Goal: Task Accomplishment & Management: Manage account settings

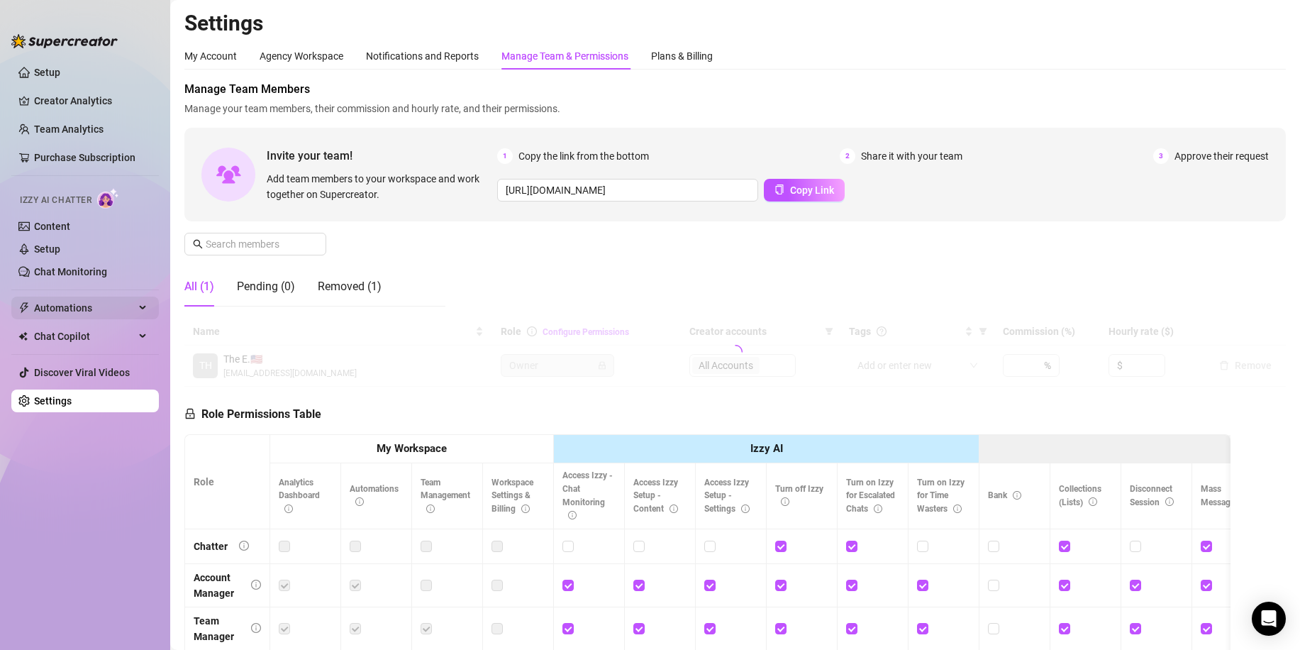
click at [139, 303] on div "Automations" at bounding box center [85, 307] width 148 height 23
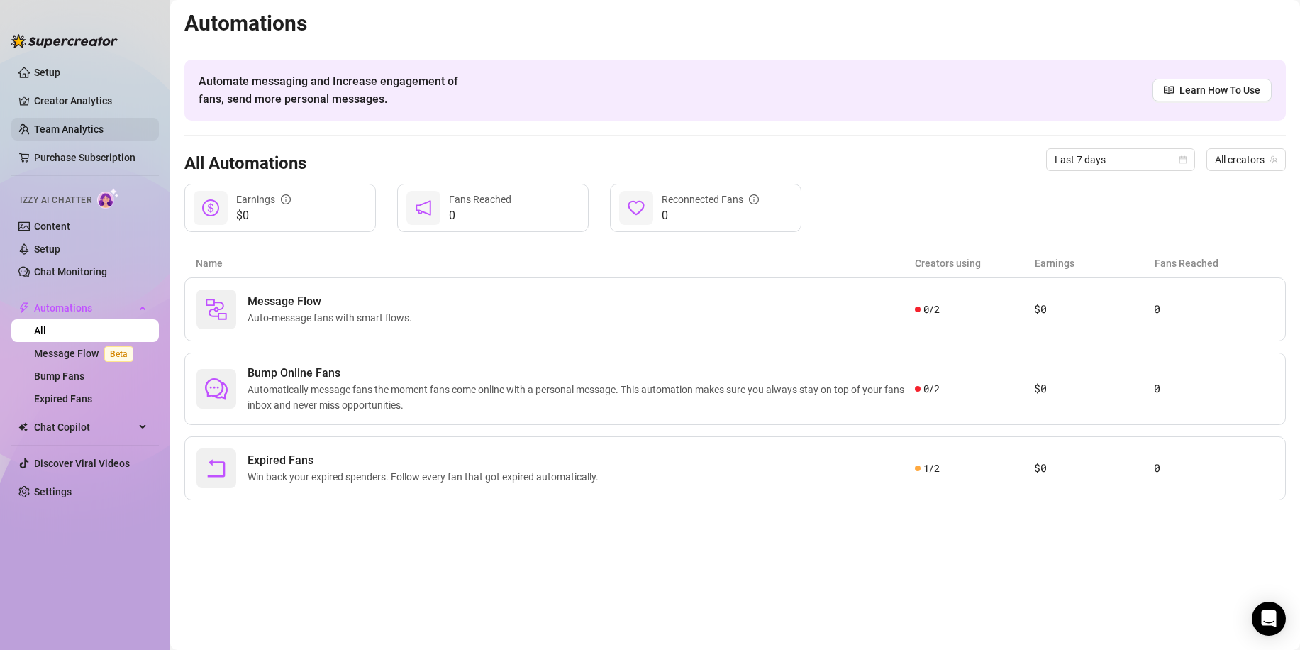
click at [87, 123] on link "Team Analytics" at bounding box center [68, 128] width 69 height 11
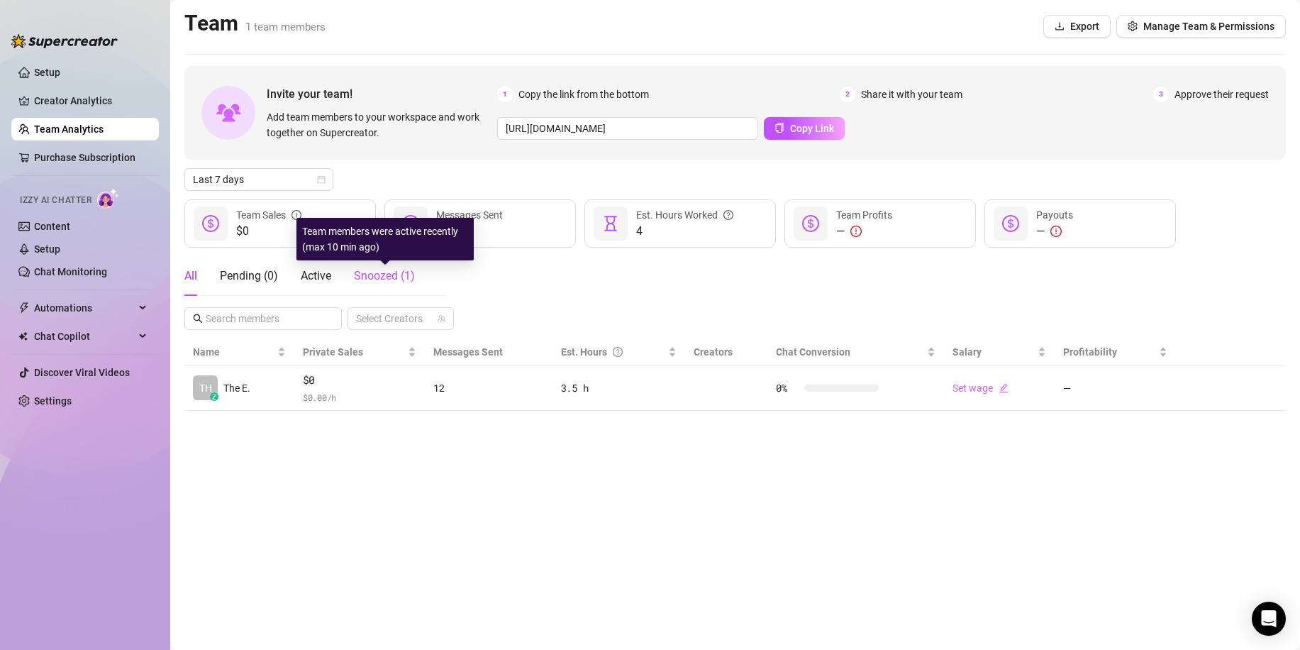
click at [377, 282] on span "Snoozed ( 1 )" at bounding box center [384, 275] width 61 height 13
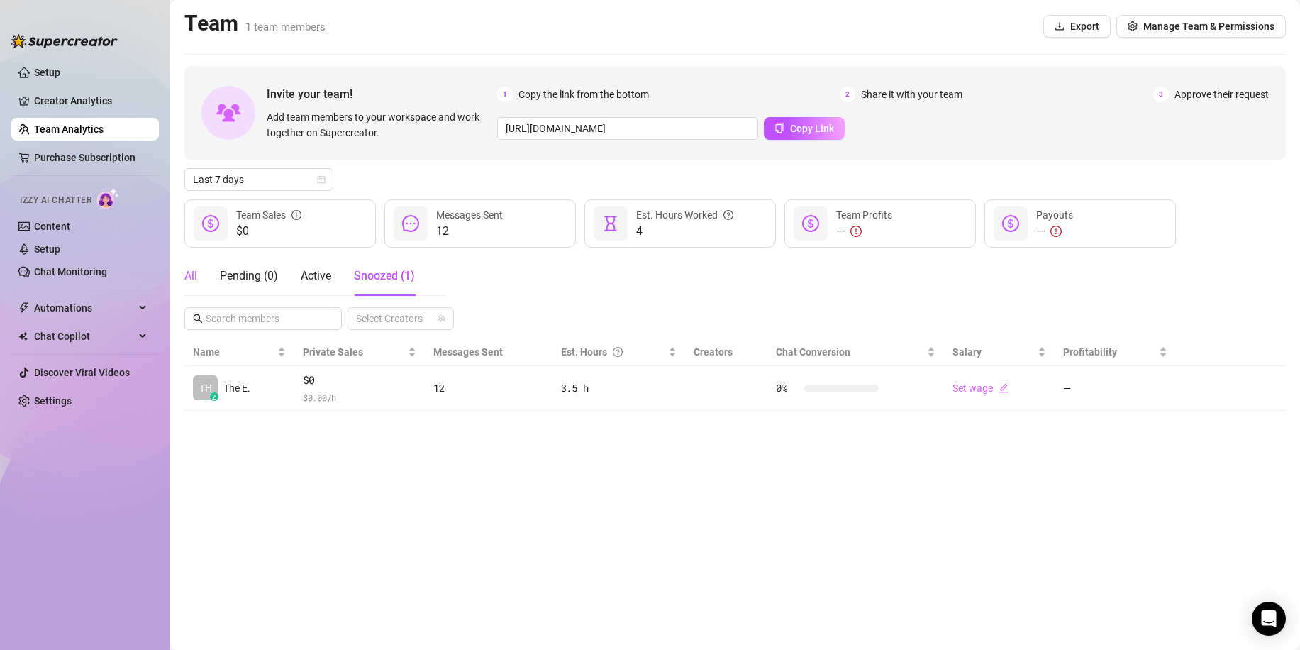
click at [194, 275] on div "All" at bounding box center [190, 275] width 13 height 17
click at [255, 274] on div "Pending ( 0 )" at bounding box center [249, 275] width 58 height 17
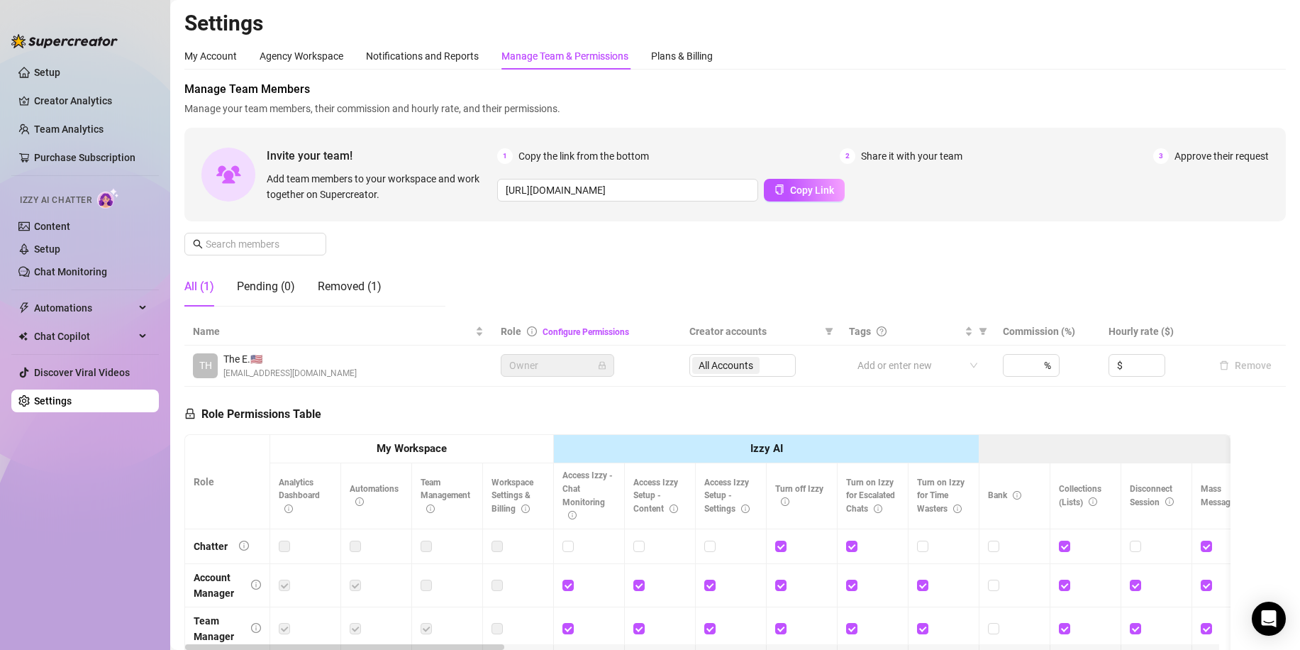
click at [572, 54] on div "Manage Team & Permissions" at bounding box center [564, 56] width 127 height 16
click at [379, 288] on div "Removed (1)" at bounding box center [350, 286] width 64 height 17
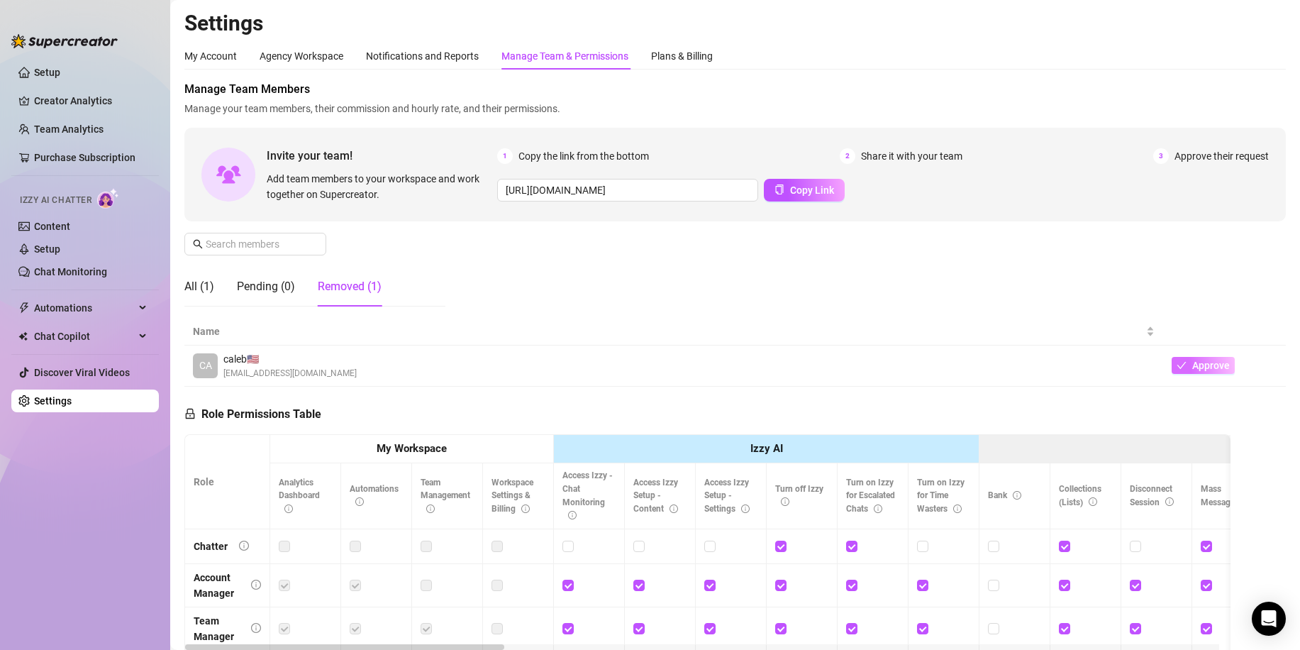
click at [1192, 369] on span "Approve" at bounding box center [1211, 365] width 38 height 11
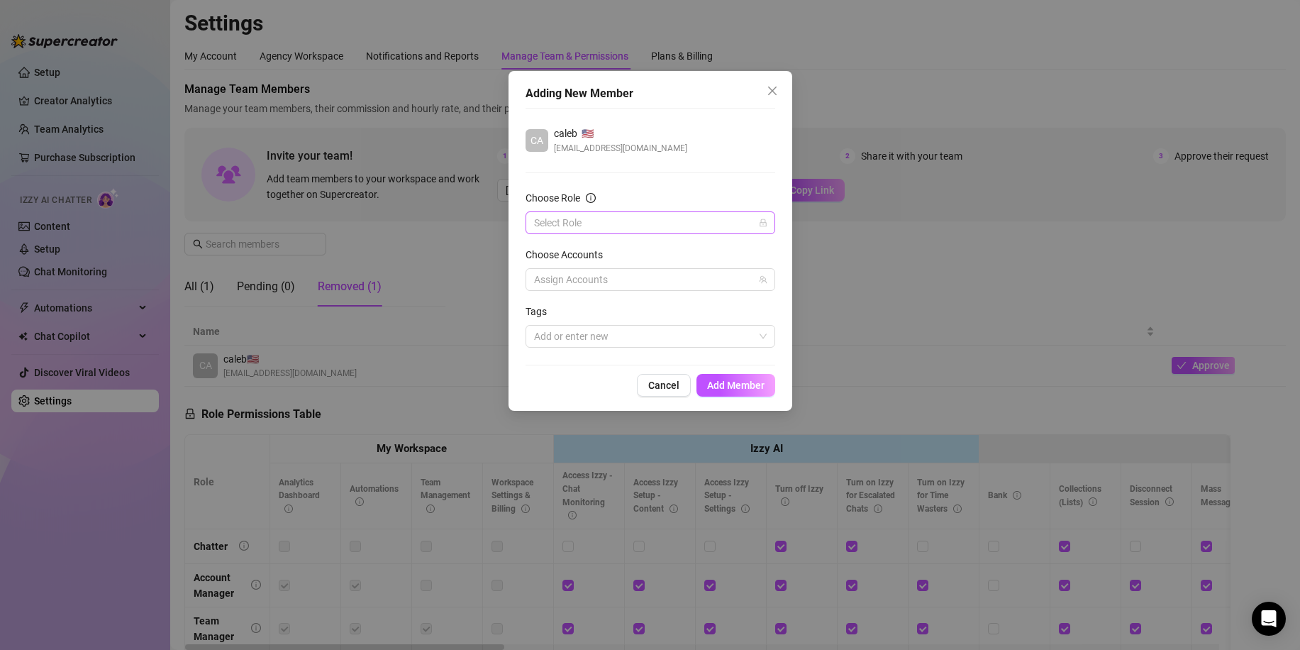
click at [608, 216] on input "Choose Role" at bounding box center [644, 222] width 220 height 21
click at [582, 296] on div "Team Manager" at bounding box center [650, 297] width 227 height 16
click at [608, 285] on div at bounding box center [642, 279] width 229 height 20
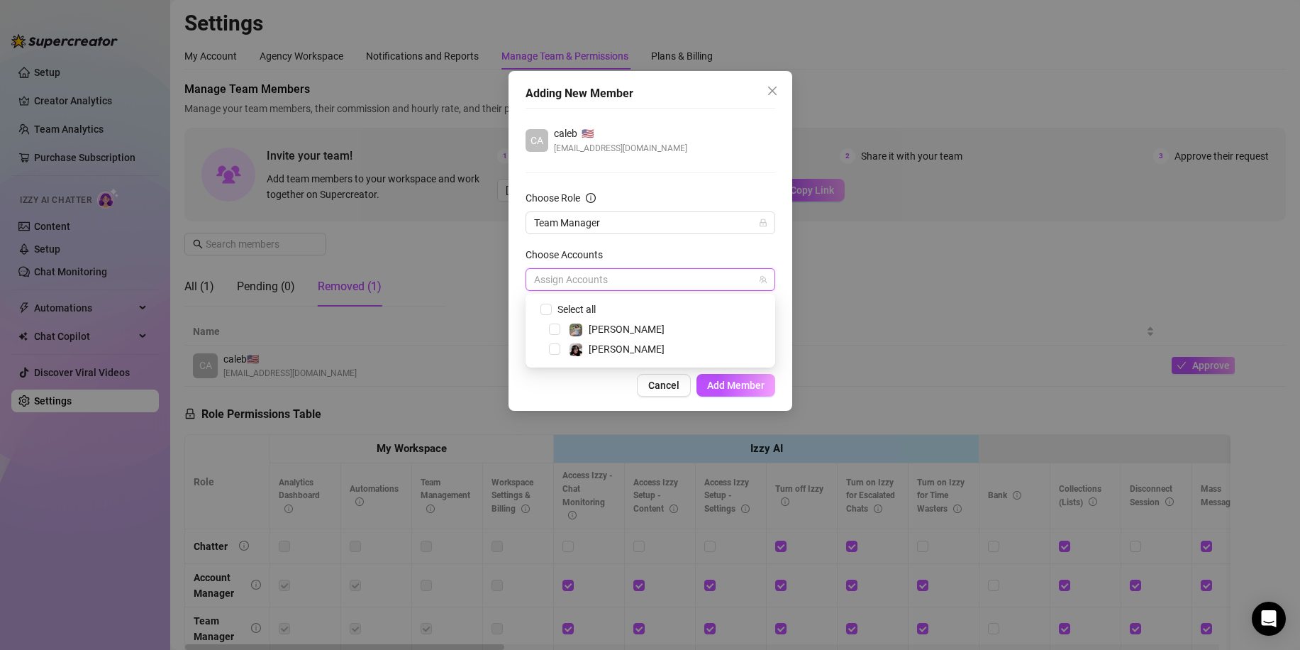
click at [540, 302] on span at bounding box center [537, 309] width 17 height 17
click at [547, 310] on input "Select all" at bounding box center [545, 309] width 10 height 10
checkbox input "true"
click at [513, 306] on div "Adding New Member CA caleb 🇺🇸 [EMAIL_ADDRESS][DOMAIN_NAME] Choose Role Team Man…" at bounding box center [650, 241] width 284 height 340
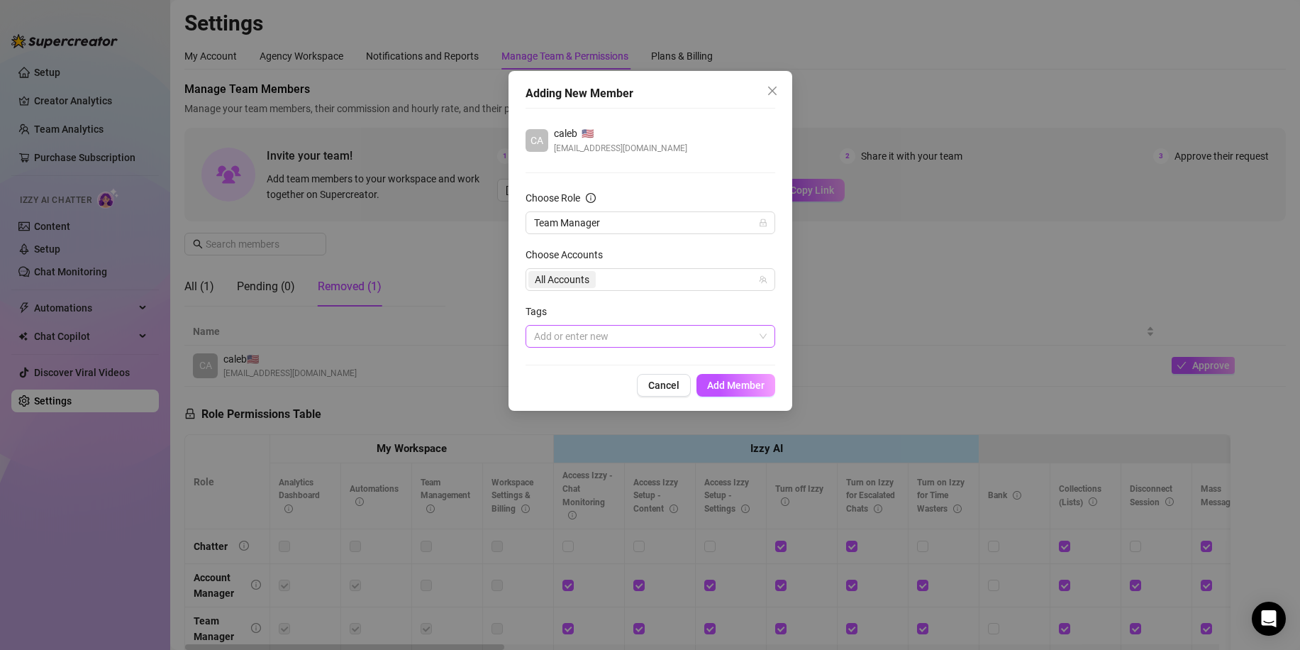
click at [619, 337] on div at bounding box center [642, 336] width 229 height 20
click at [607, 333] on div at bounding box center [642, 336] width 229 height 20
click at [720, 386] on span "Add Member" at bounding box center [735, 384] width 57 height 11
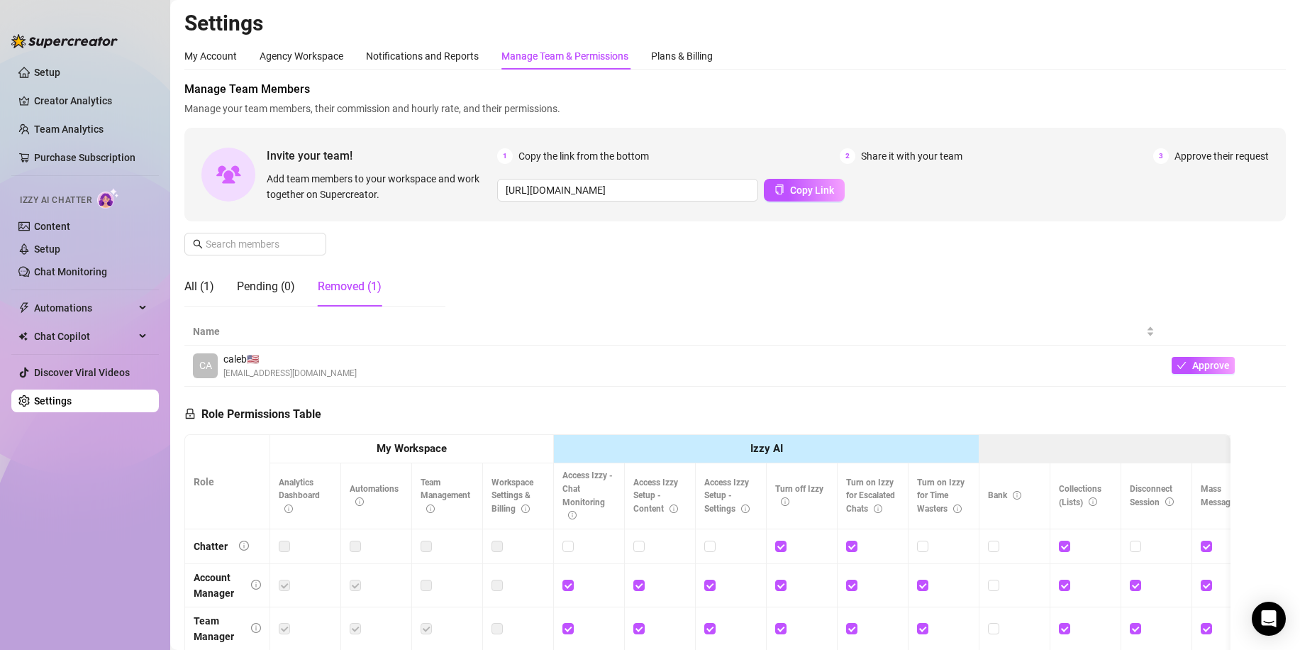
scroll to position [142, 0]
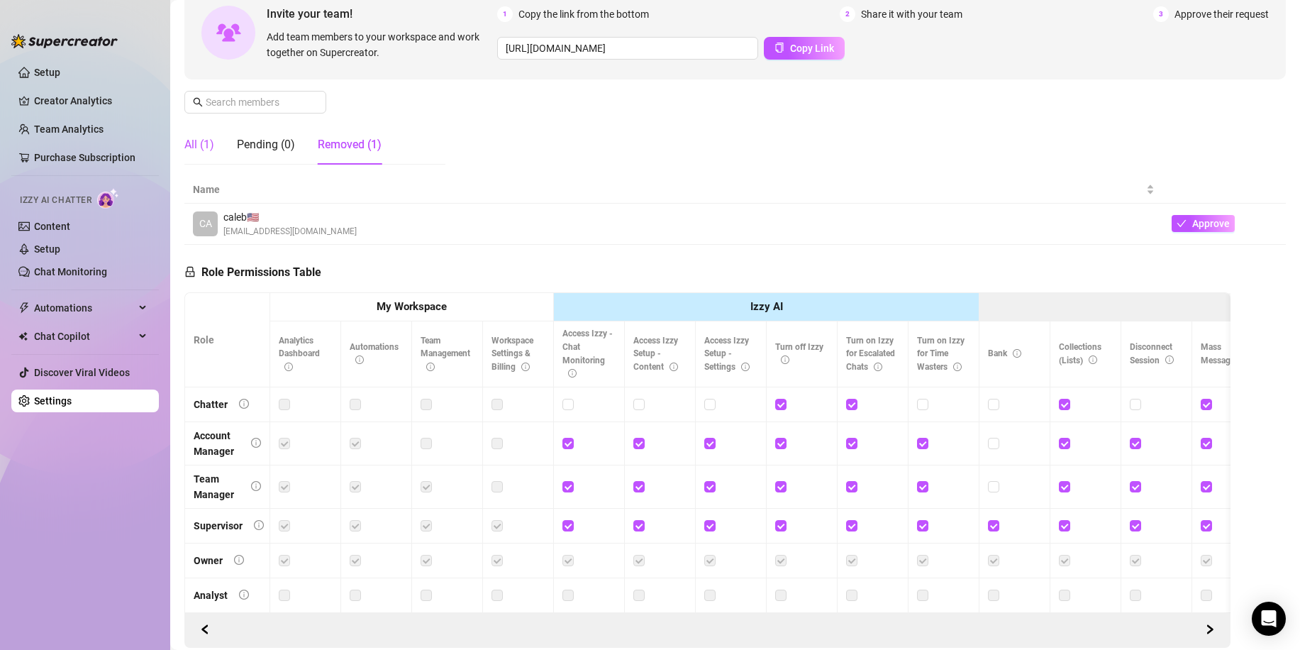
click at [189, 151] on div "All (1)" at bounding box center [199, 144] width 30 height 17
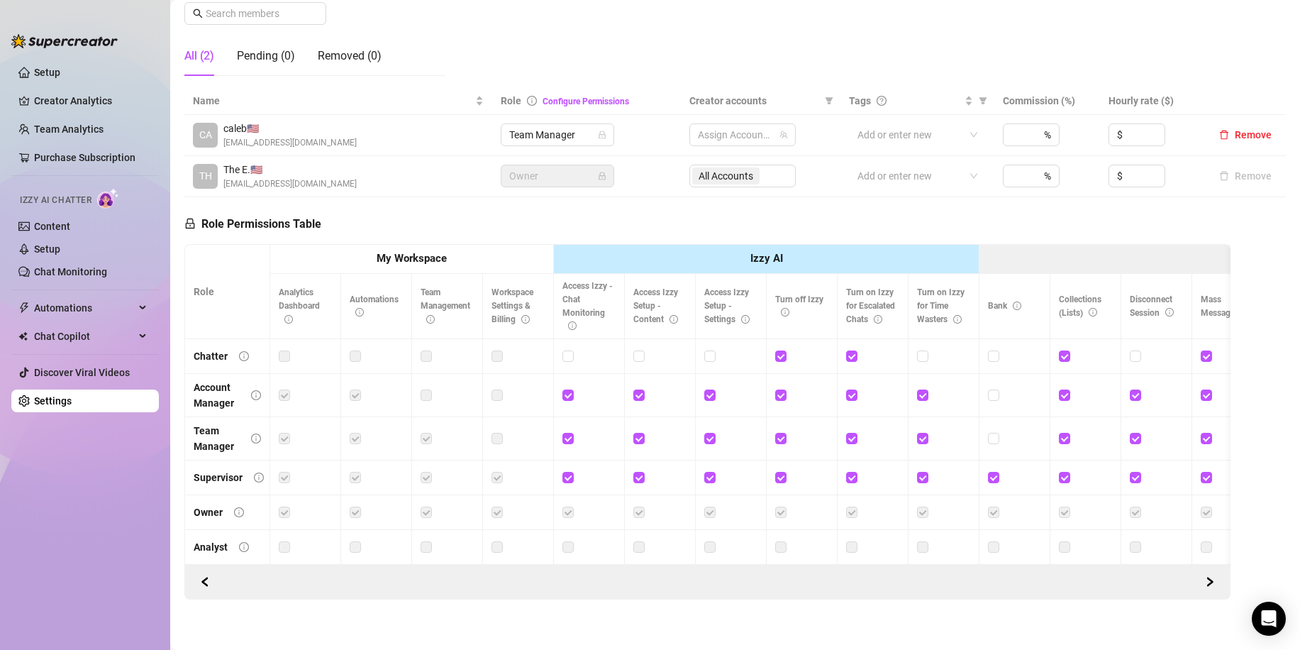
scroll to position [252, 0]
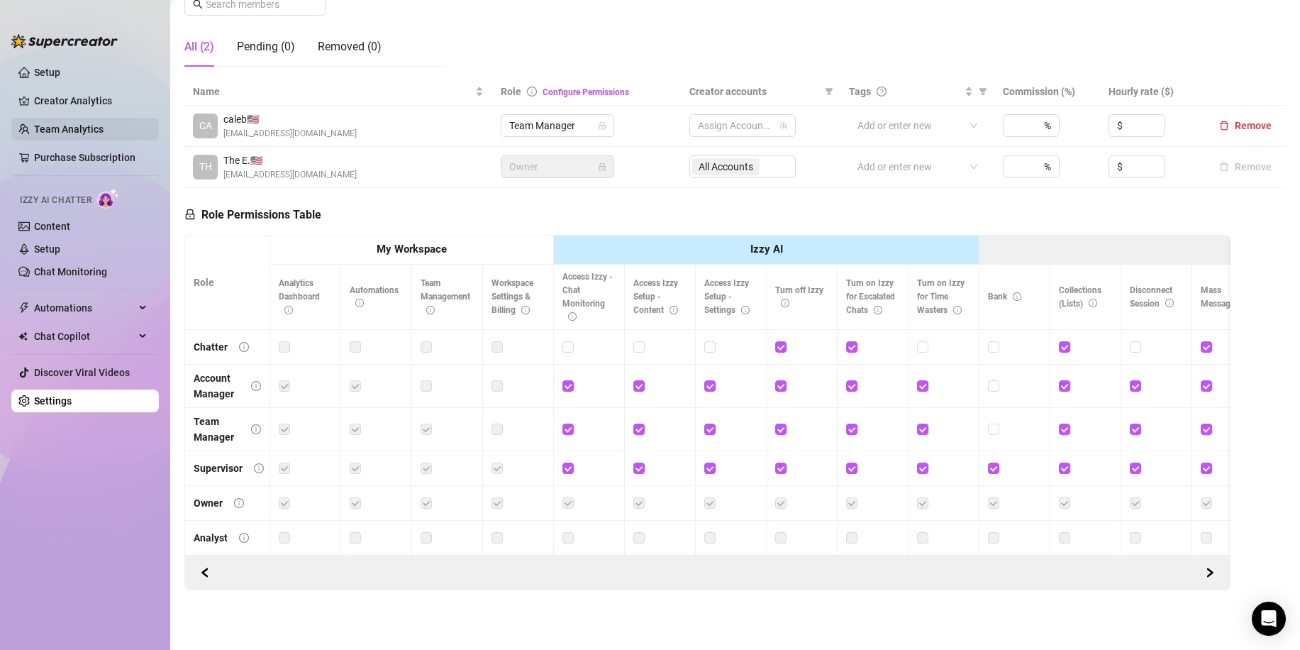
click at [93, 128] on link "Team Analytics" at bounding box center [68, 128] width 69 height 11
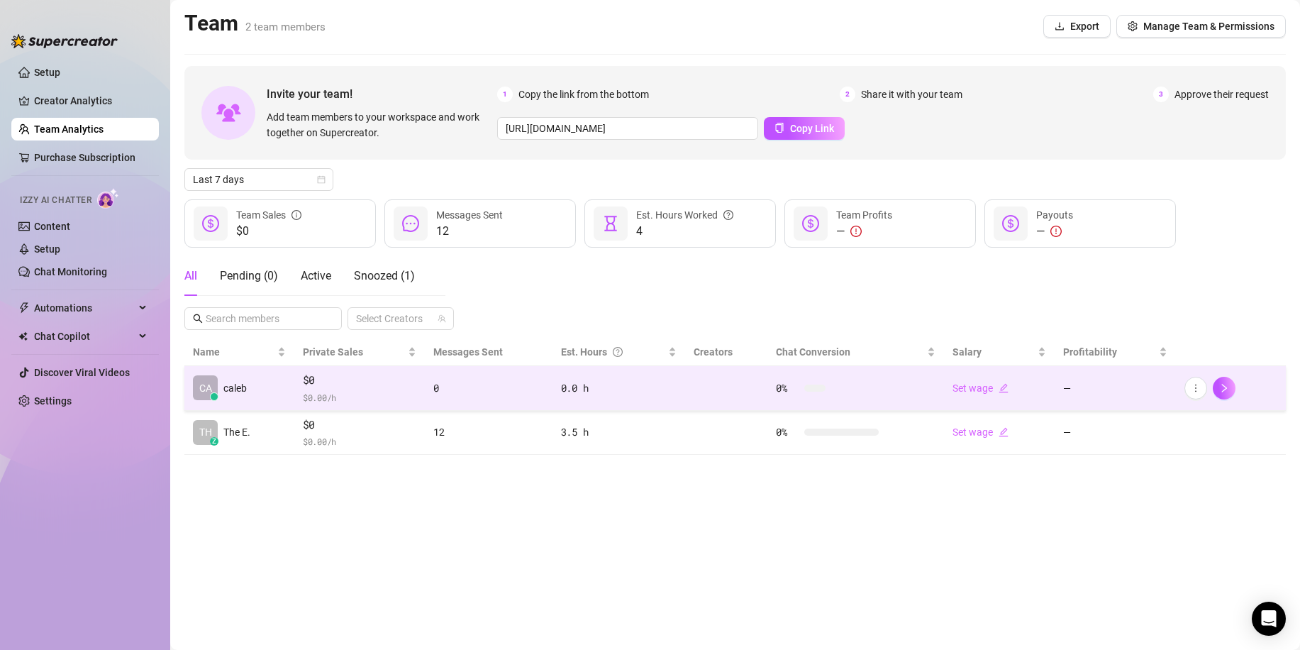
click at [479, 390] on div "0" at bounding box center [488, 388] width 111 height 16
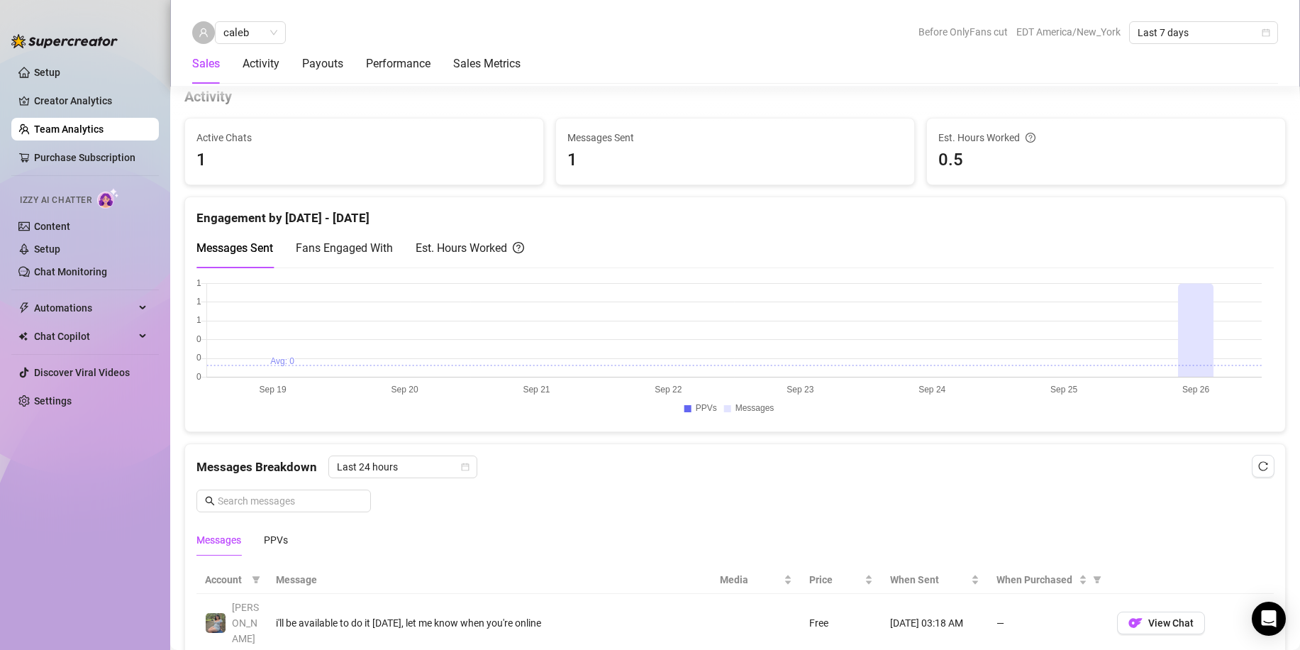
scroll to position [638, 0]
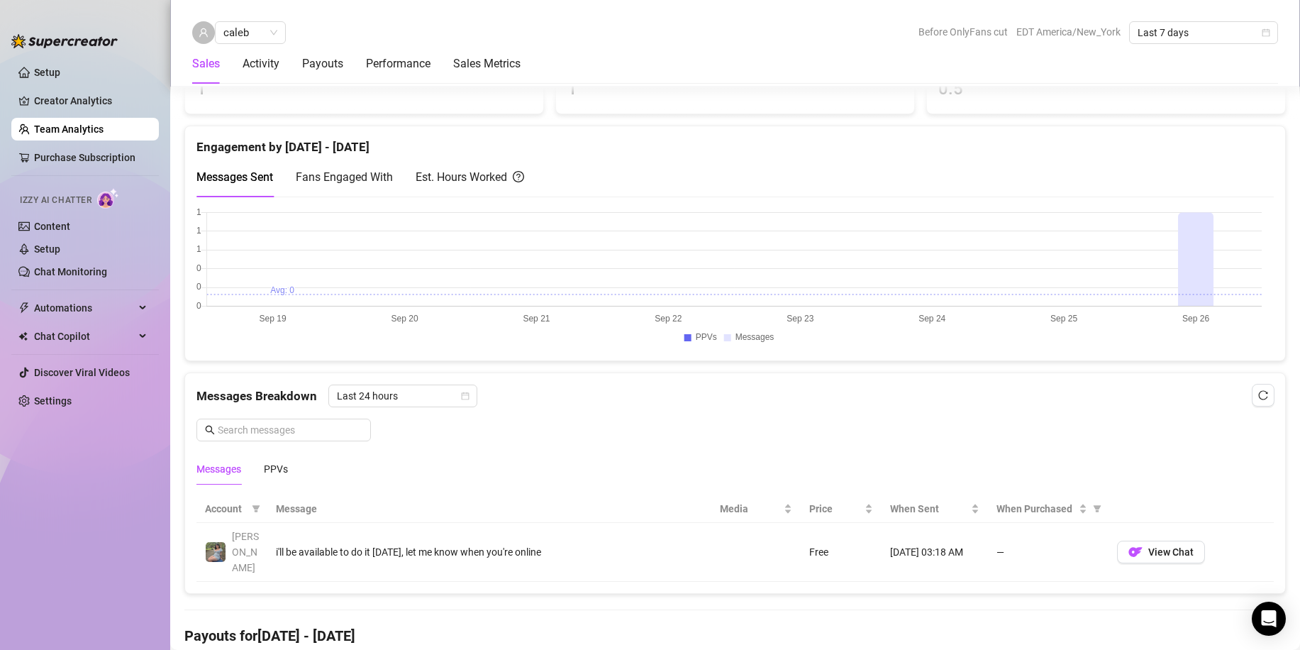
click at [437, 177] on div "Est. Hours Worked" at bounding box center [470, 177] width 108 height 18
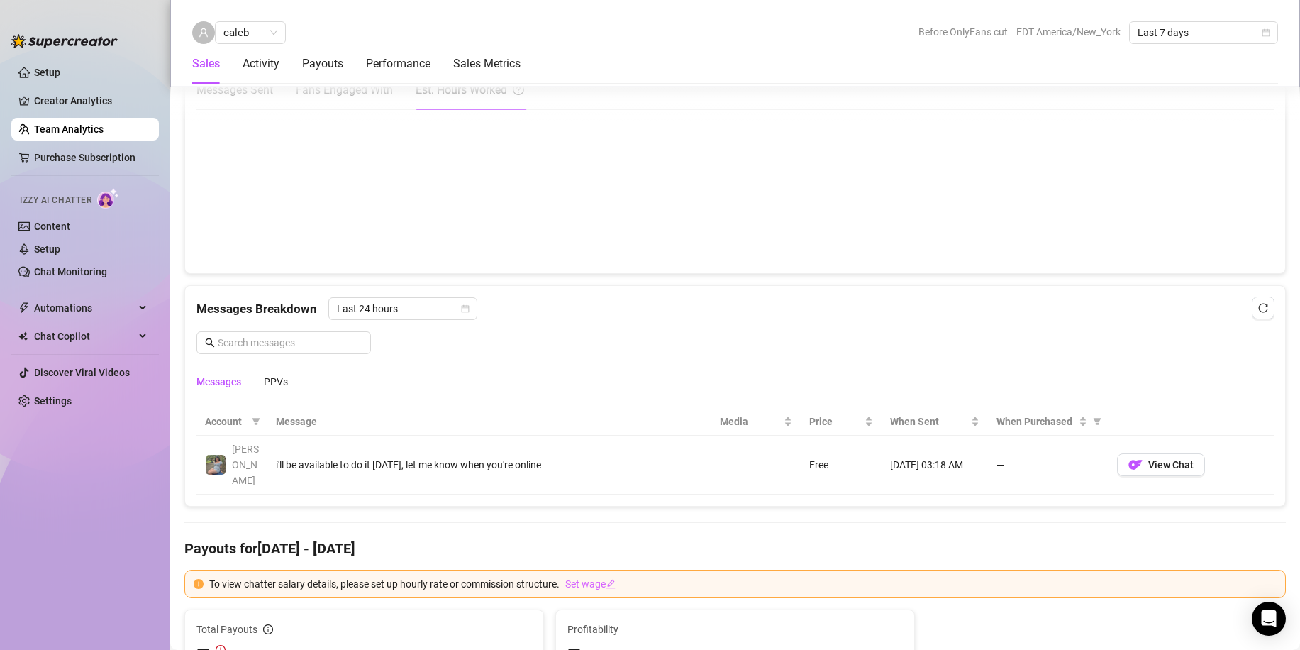
scroll to position [560, 0]
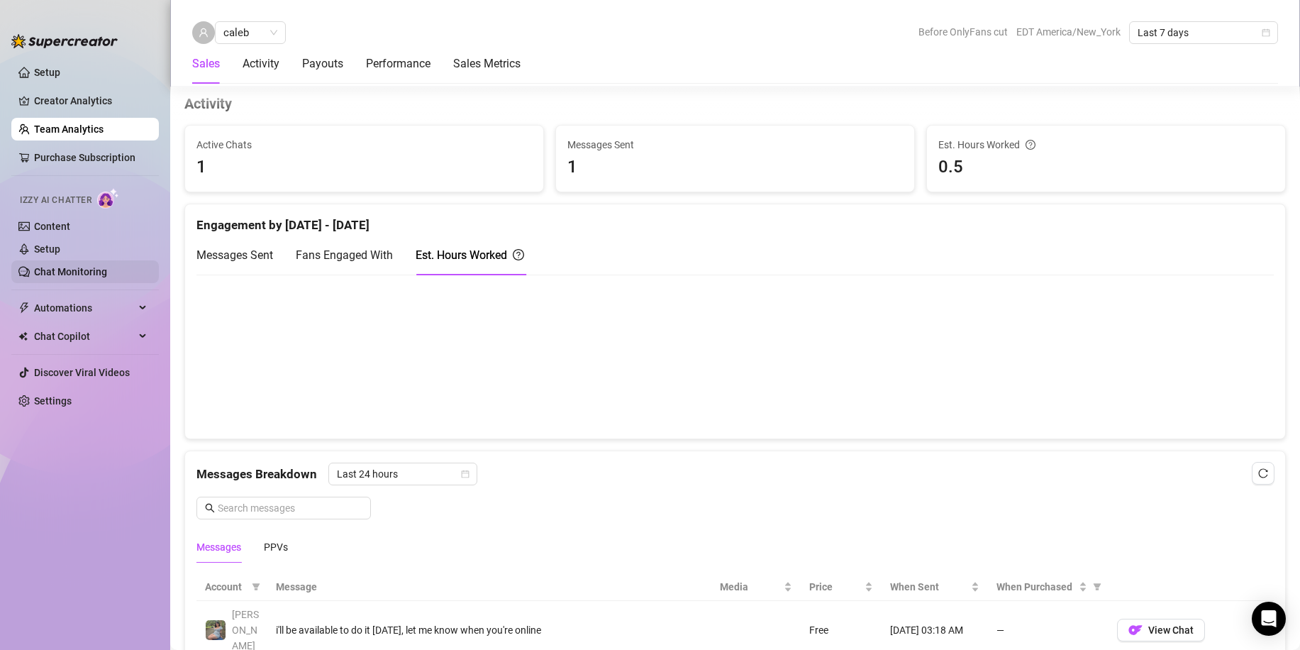
click at [76, 277] on link "Chat Monitoring" at bounding box center [70, 271] width 73 height 11
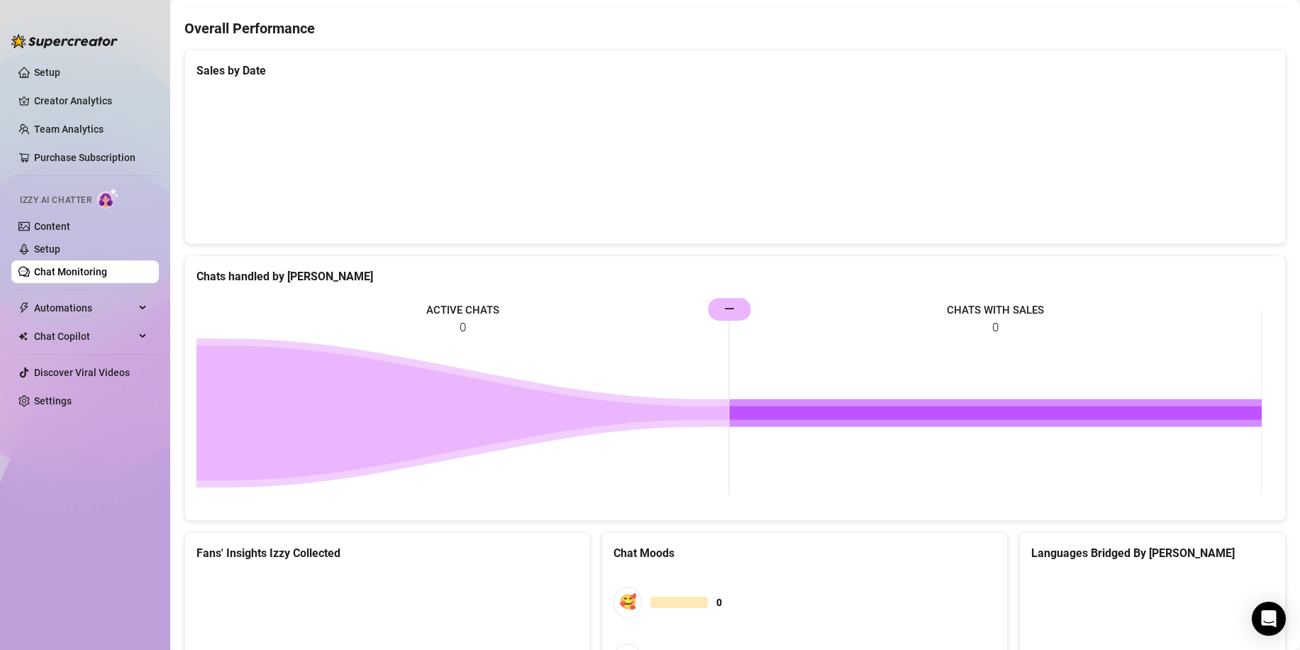
scroll to position [560, 0]
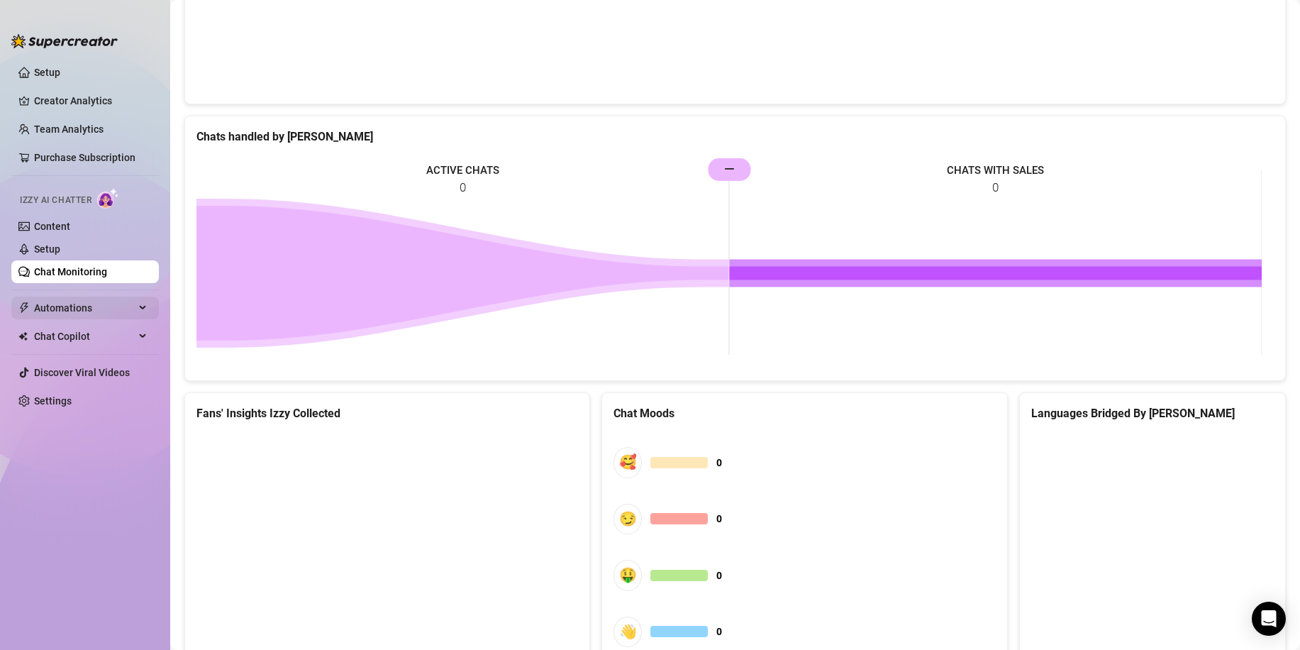
click at [87, 313] on span "Automations" at bounding box center [84, 307] width 101 height 23
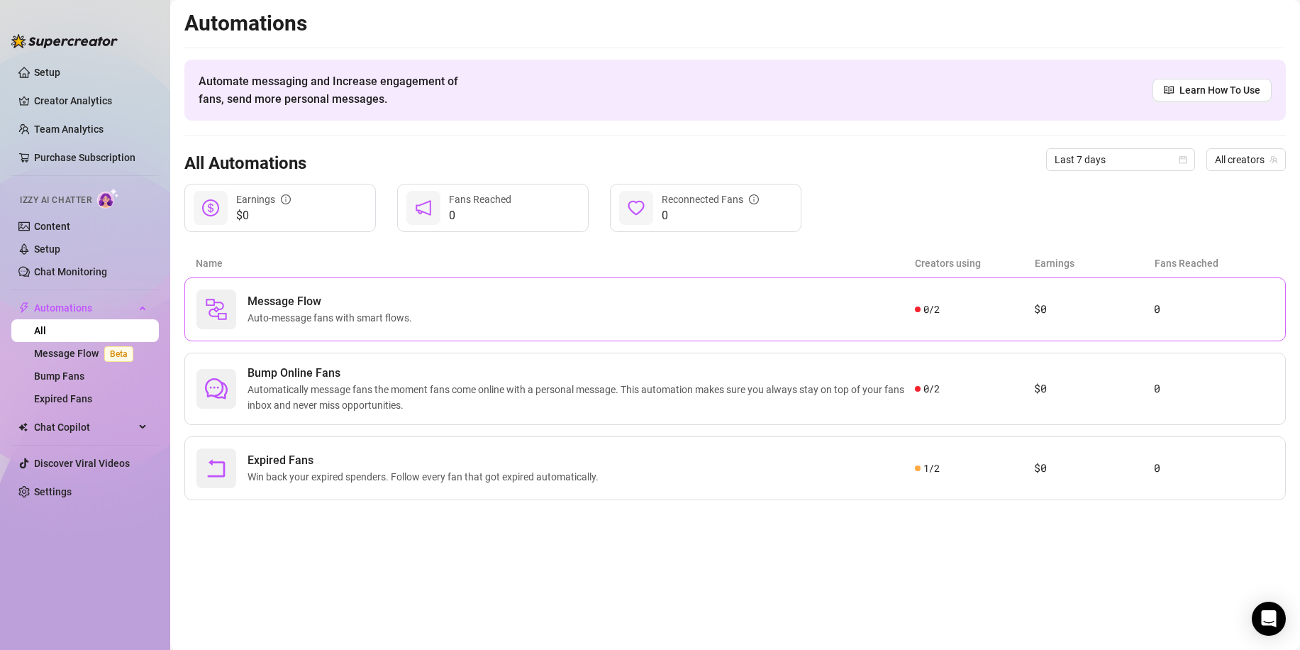
click at [435, 318] on div "Message Flow Auto-message fans with smart flows." at bounding box center [555, 309] width 718 height 40
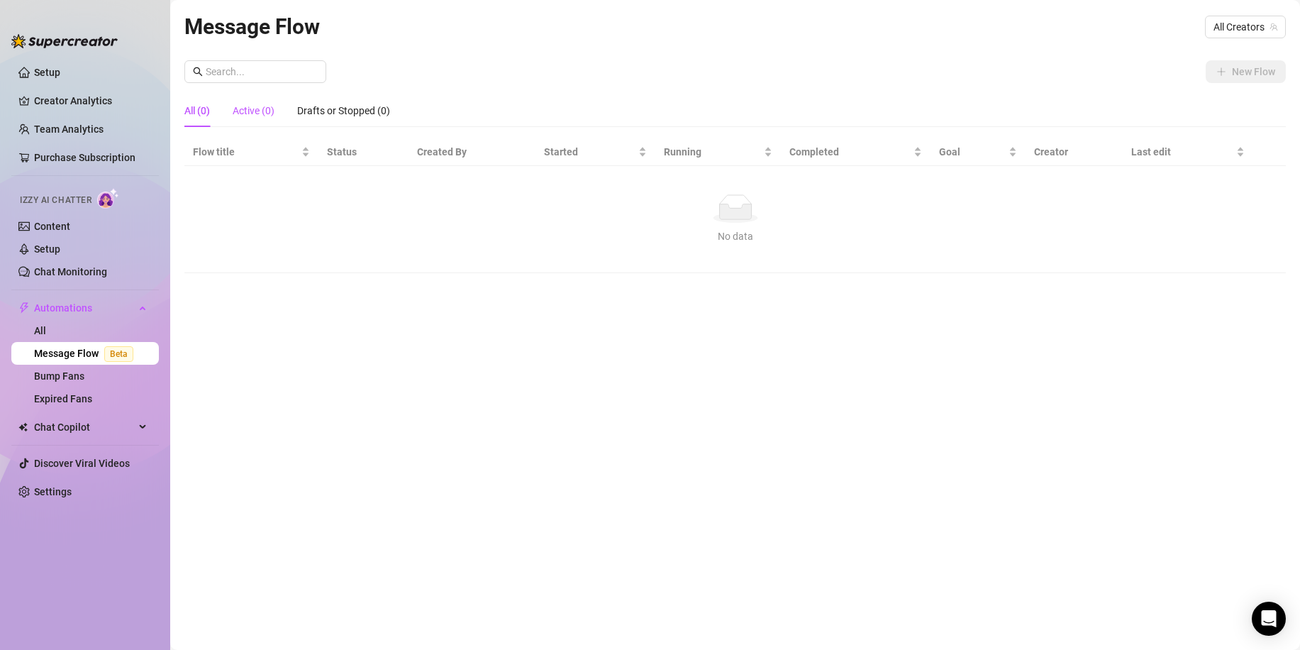
click at [273, 106] on div "Active (0)" at bounding box center [254, 111] width 42 height 16
click at [325, 115] on div "Drafts or Stopped (0)" at bounding box center [343, 111] width 93 height 16
click at [206, 110] on div "All (0)" at bounding box center [197, 111] width 26 height 16
click at [243, 105] on div "Active (0)" at bounding box center [254, 111] width 42 height 16
click at [186, 118] on div "All (0)" at bounding box center [197, 111] width 26 height 16
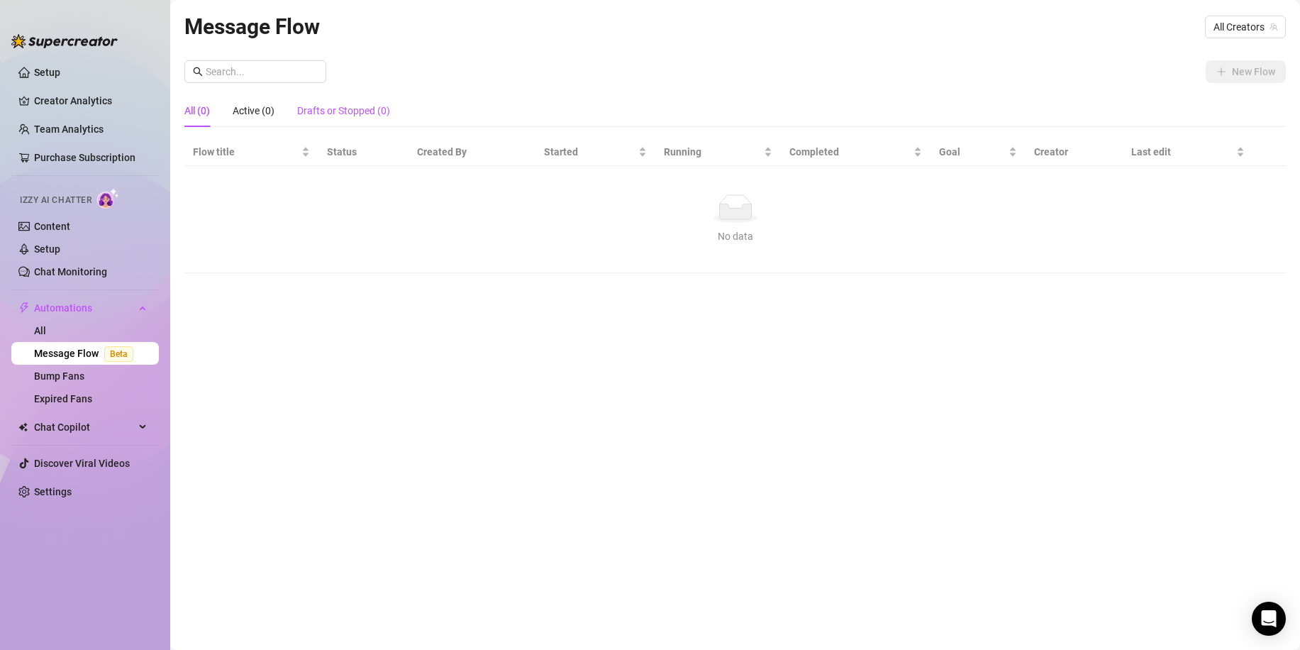
click at [361, 113] on div "Drafts or Stopped (0)" at bounding box center [343, 111] width 93 height 16
click at [186, 123] on div "All (0)" at bounding box center [197, 110] width 26 height 33
click at [84, 370] on link "Bump Fans" at bounding box center [59, 375] width 50 height 11
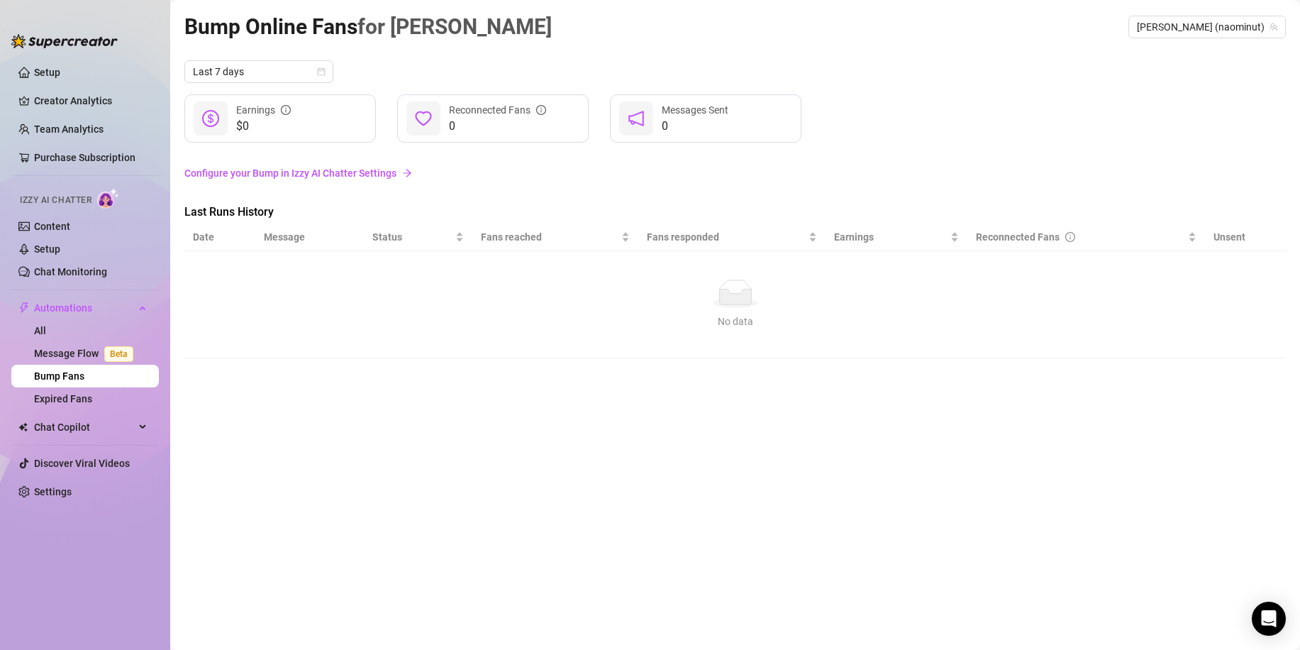
click at [714, 436] on div "Bump Online Fans for [PERSON_NAME] [PERSON_NAME] (naominut) Last 7 days $0 Earn…" at bounding box center [734, 308] width 1101 height 597
click at [378, 170] on link "Configure your Bump in Izzy AI Chatter Settings" at bounding box center [734, 173] width 1101 height 16
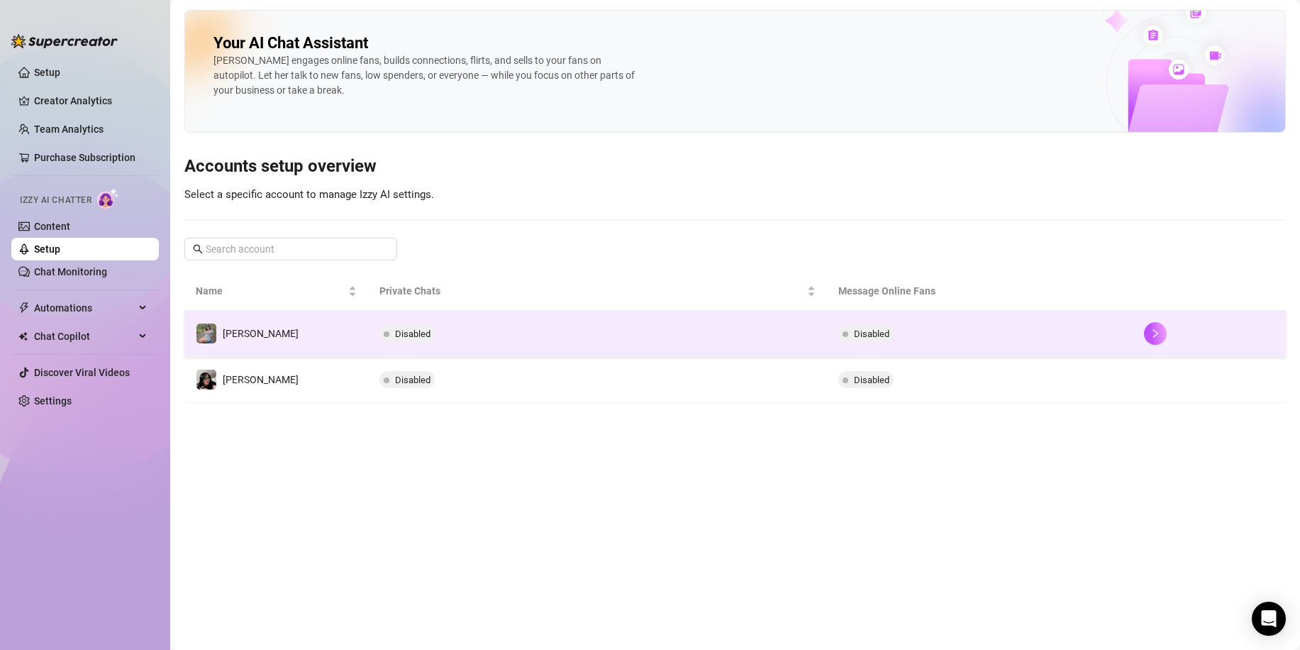
click at [542, 321] on td "Disabled" at bounding box center [597, 334] width 459 height 46
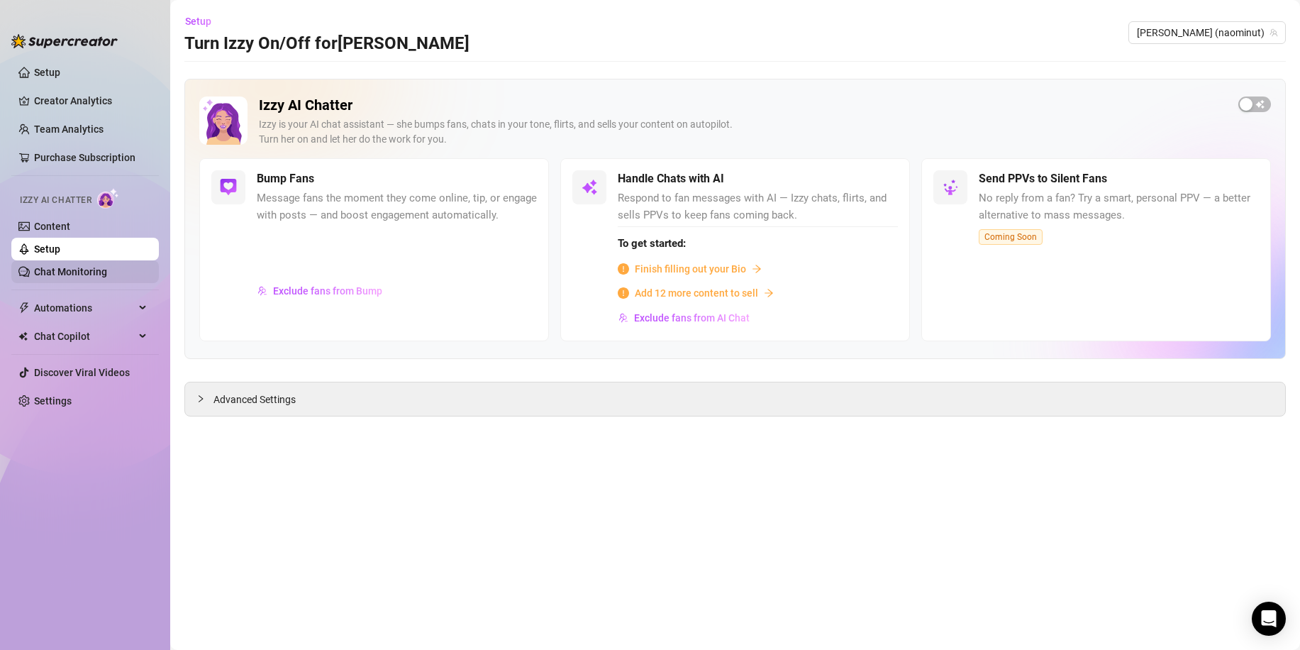
click at [96, 274] on link "Chat Monitoring" at bounding box center [70, 271] width 73 height 11
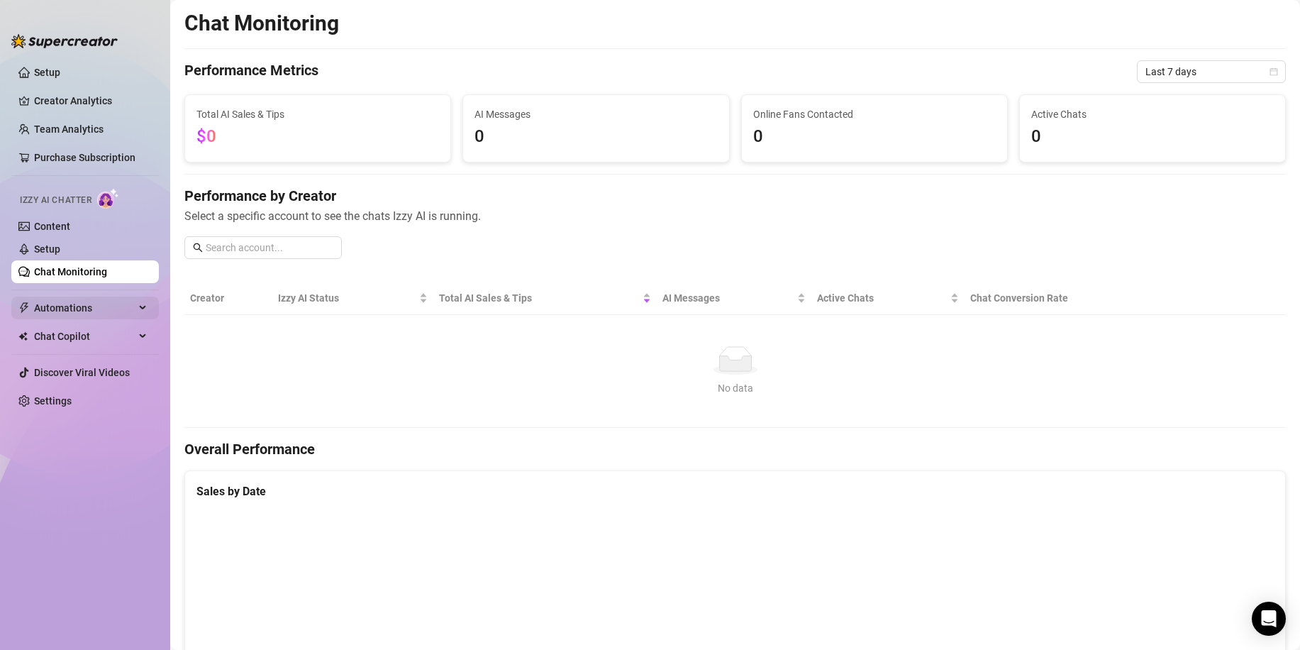
click at [108, 305] on span "Automations" at bounding box center [84, 307] width 101 height 23
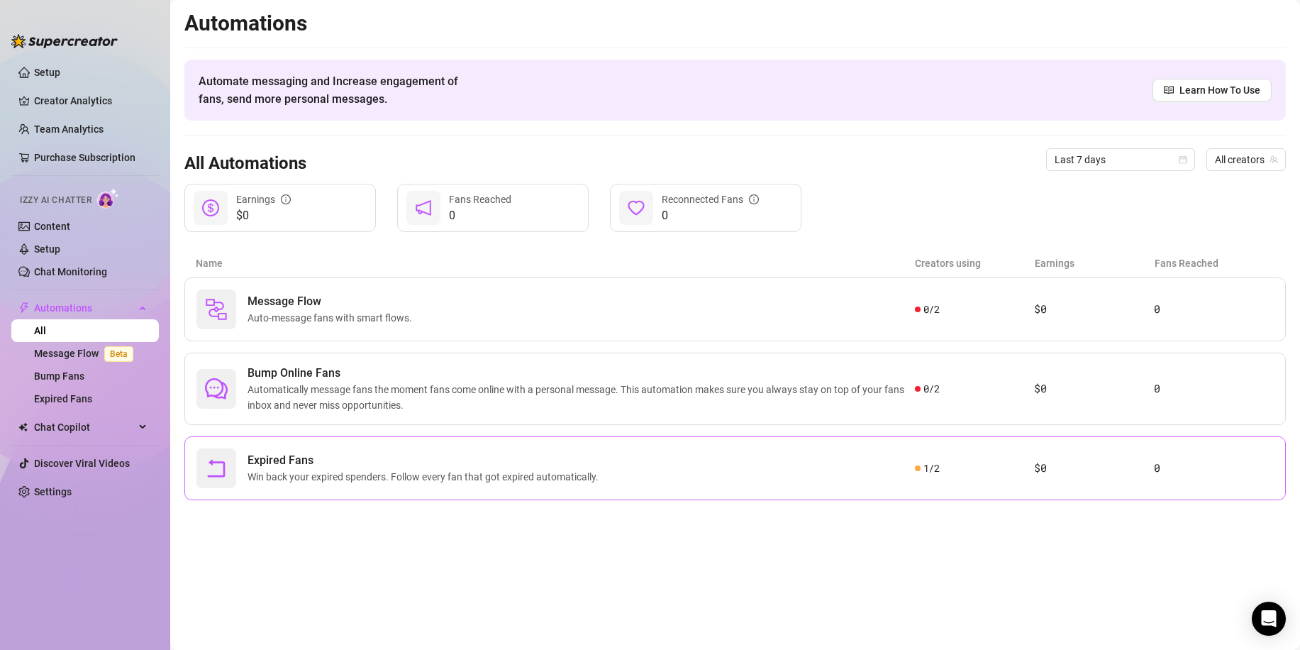
click at [296, 460] on span "Expired Fans" at bounding box center [425, 460] width 357 height 17
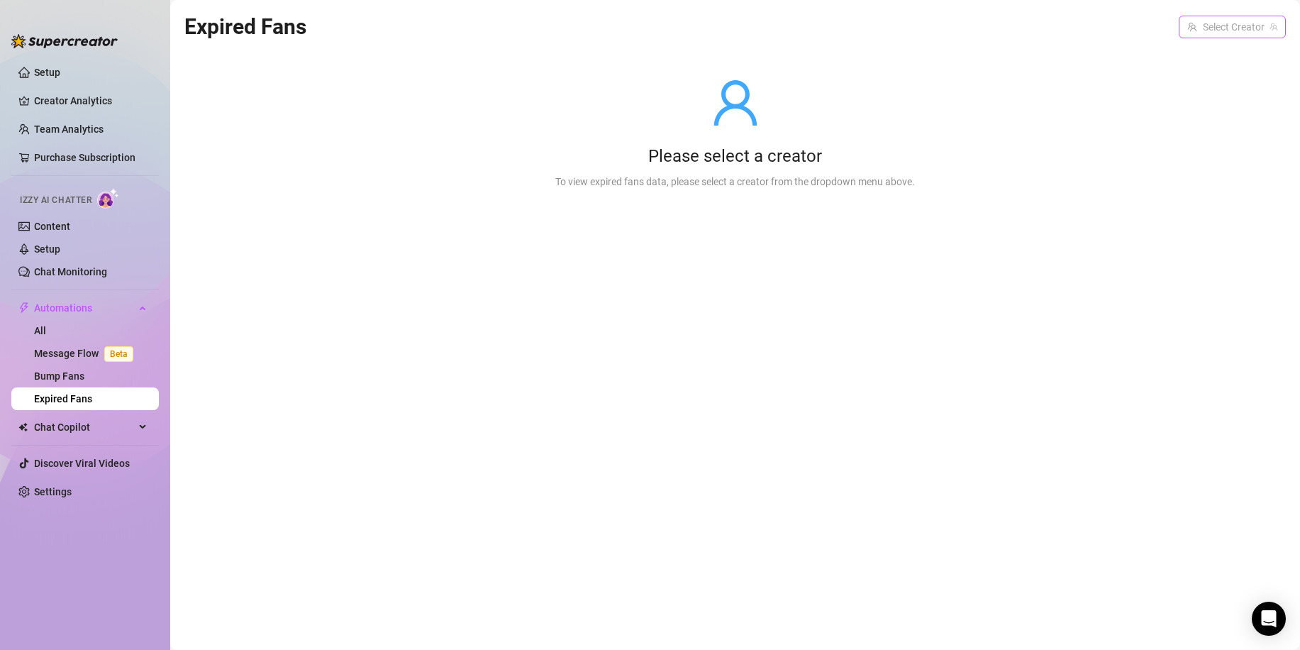
click at [1208, 30] on input "search" at bounding box center [1225, 26] width 77 height 21
click at [1219, 76] on span "( nuutnaomi )" at bounding box center [1246, 80] width 55 height 16
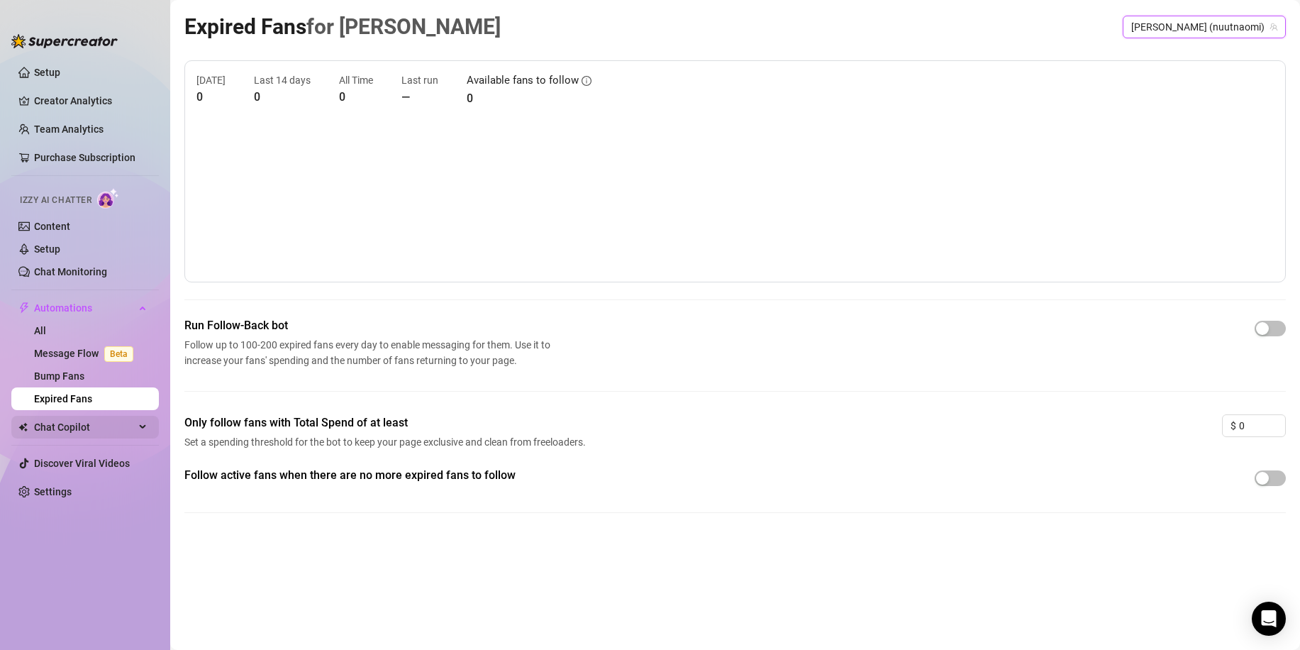
click at [142, 422] on div "Chat Copilot" at bounding box center [85, 427] width 148 height 23
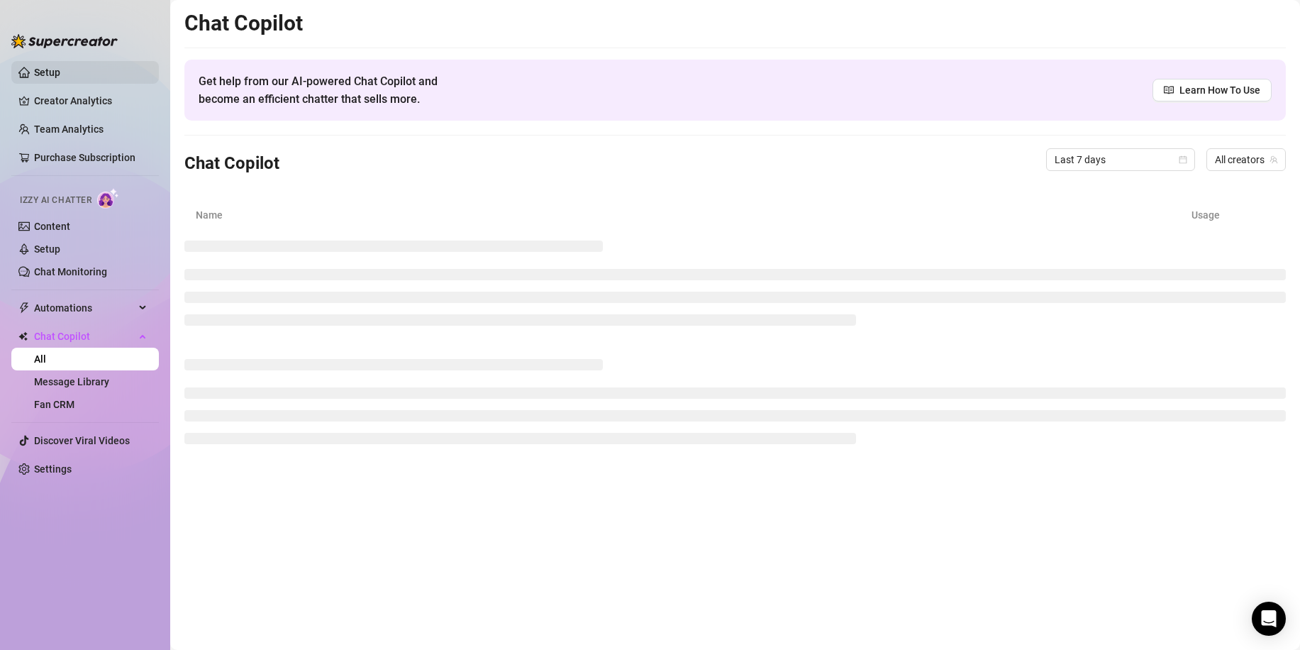
click at [60, 67] on link "Setup" at bounding box center [47, 72] width 26 height 11
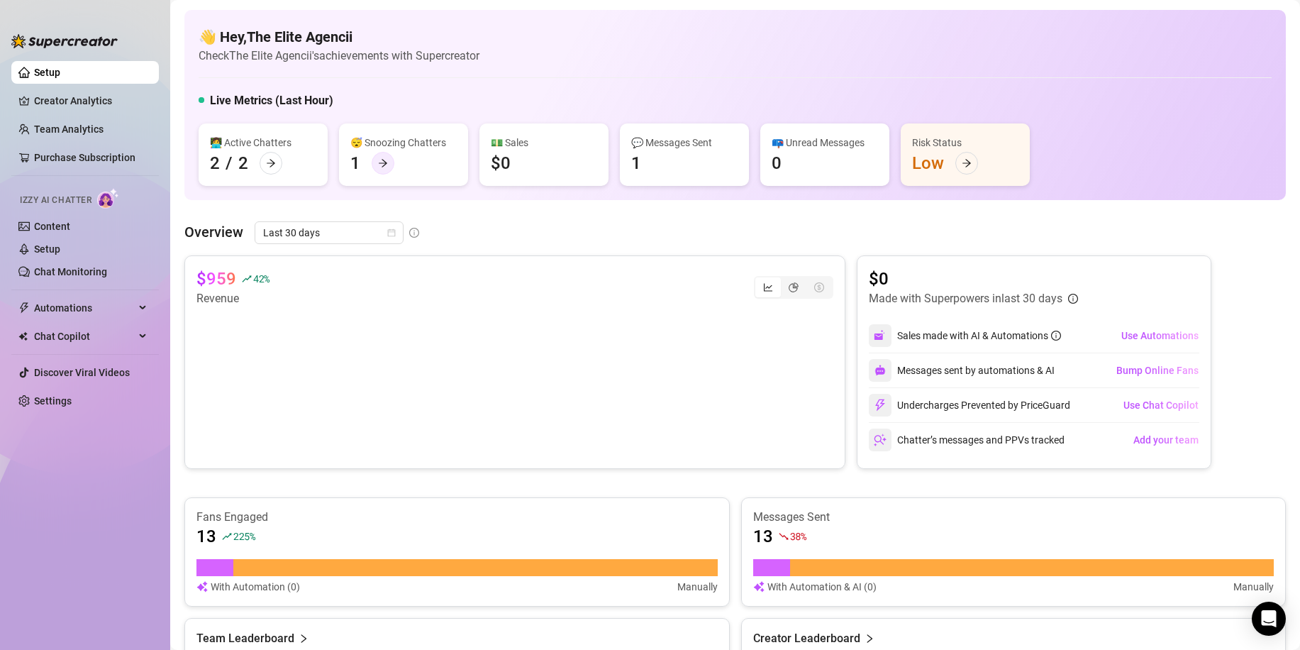
click at [389, 159] on div at bounding box center [383, 163] width 23 height 23
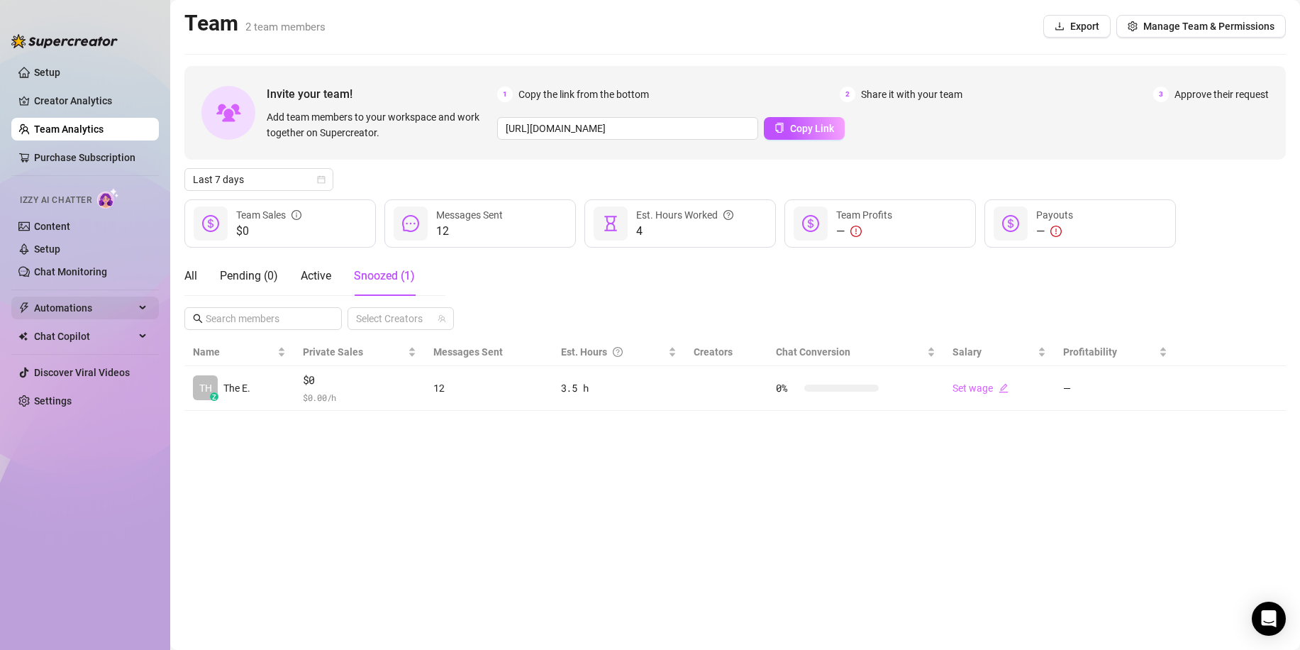
click at [118, 304] on span "Automations" at bounding box center [84, 307] width 101 height 23
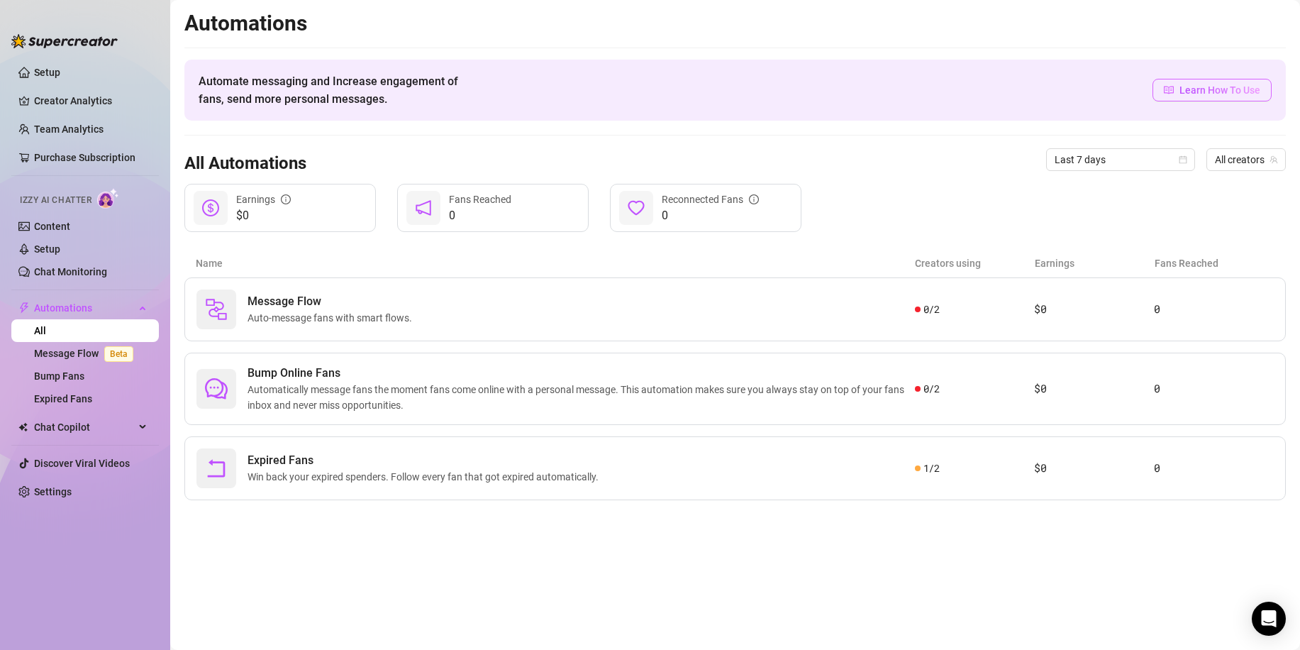
click at [1191, 91] on span "Learn How To Use" at bounding box center [1219, 90] width 81 height 16
